Goal: Information Seeking & Learning: Learn about a topic

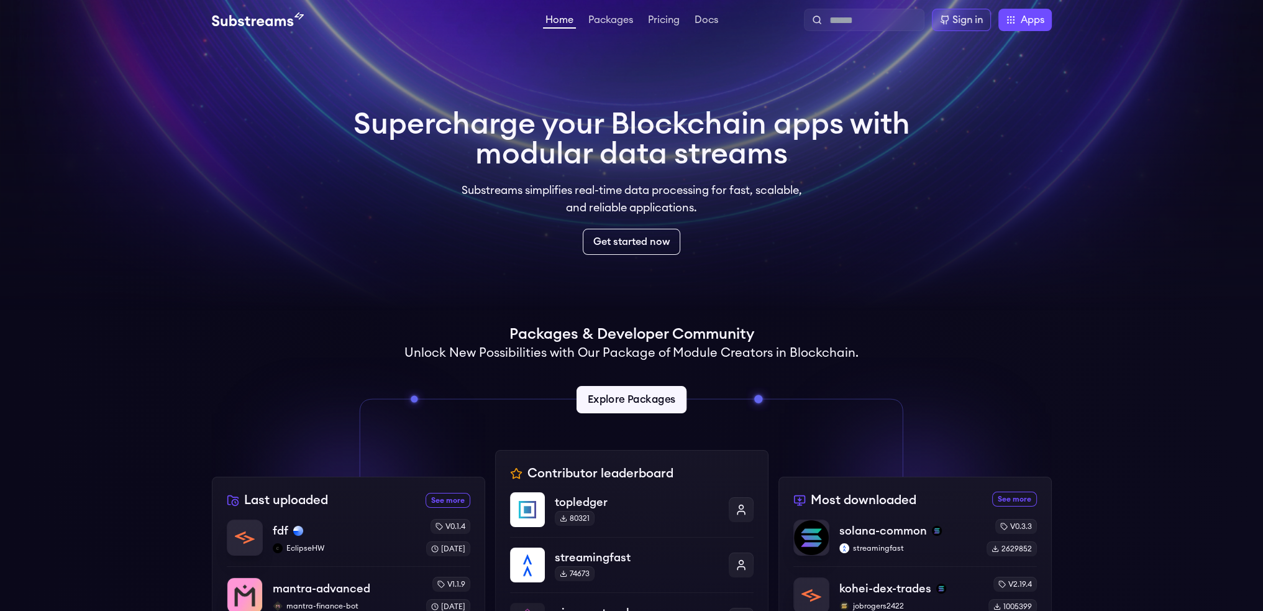
click at [627, 396] on link "Explore Packages" at bounding box center [631, 399] width 110 height 27
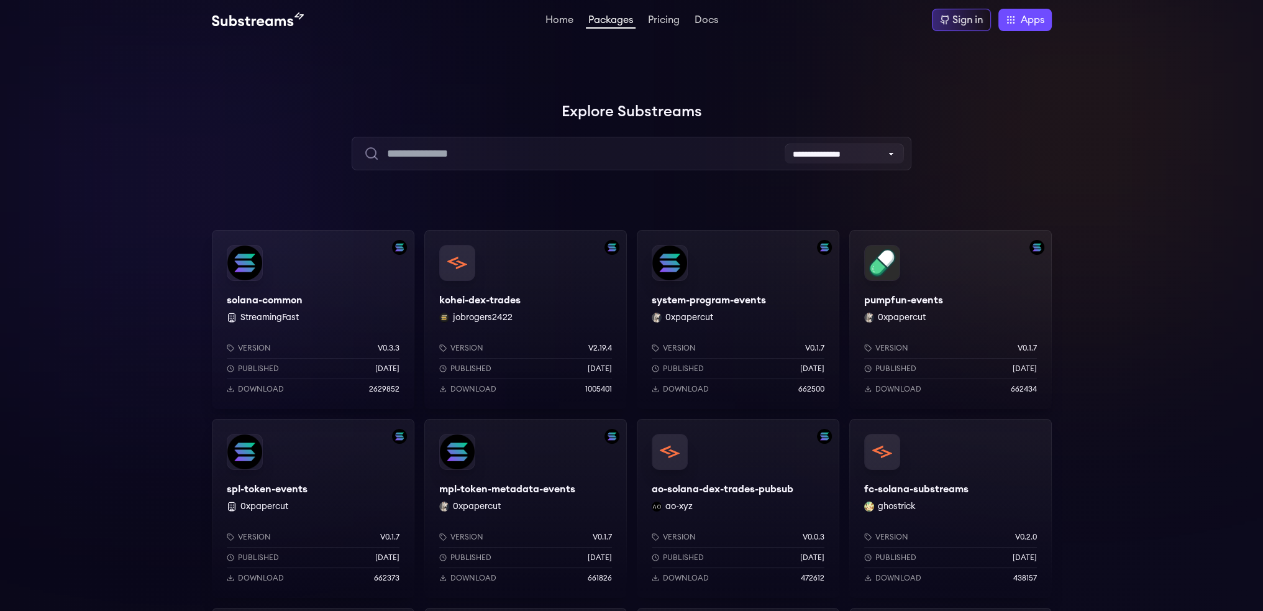
click at [319, 310] on div "solana-common StreamingFast Version v0.3.3 Published [DATE] Download 2629852" at bounding box center [313, 319] width 202 height 179
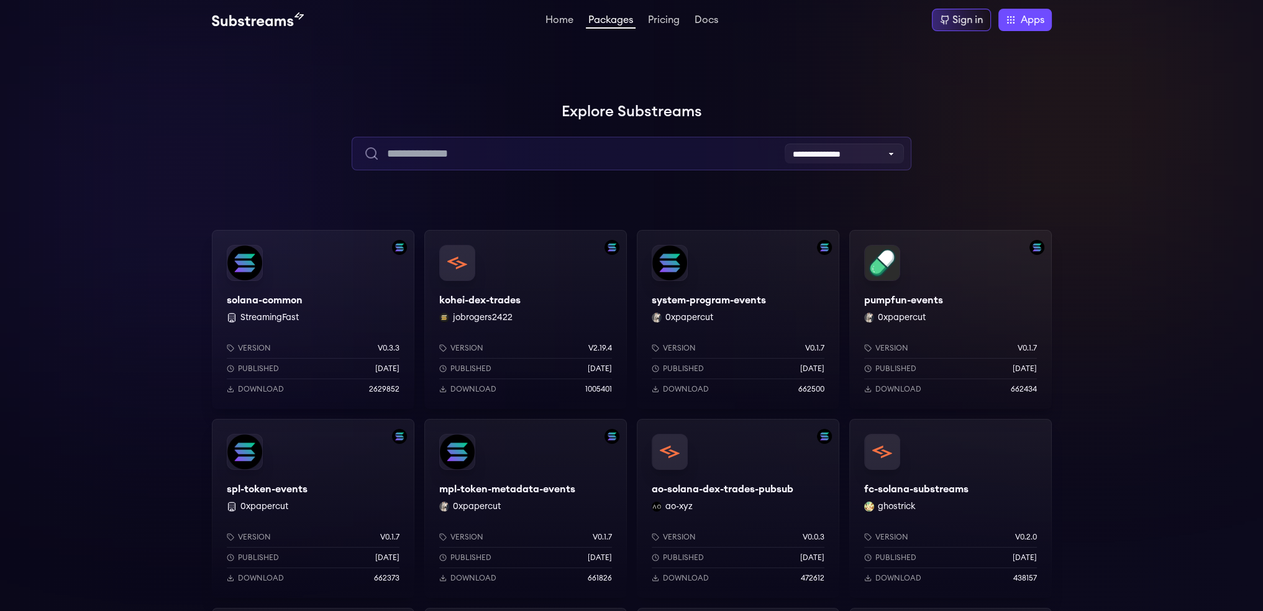
click at [456, 150] on input "text" at bounding box center [632, 154] width 560 height 34
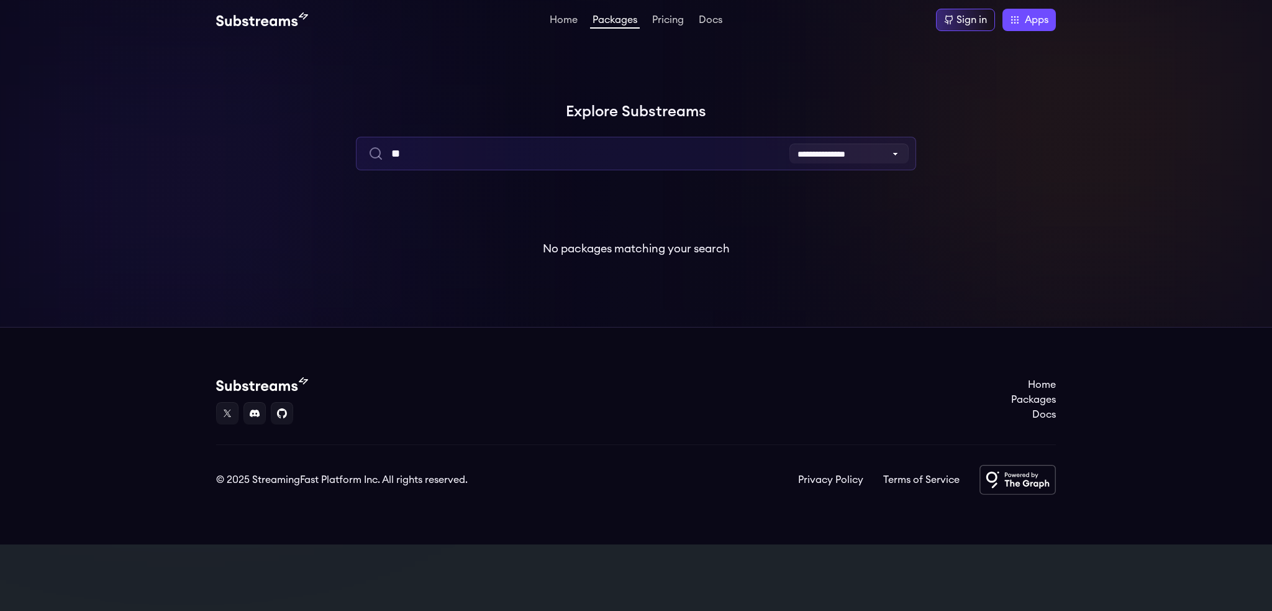
type input "*"
